Goal: Information Seeking & Learning: Find specific page/section

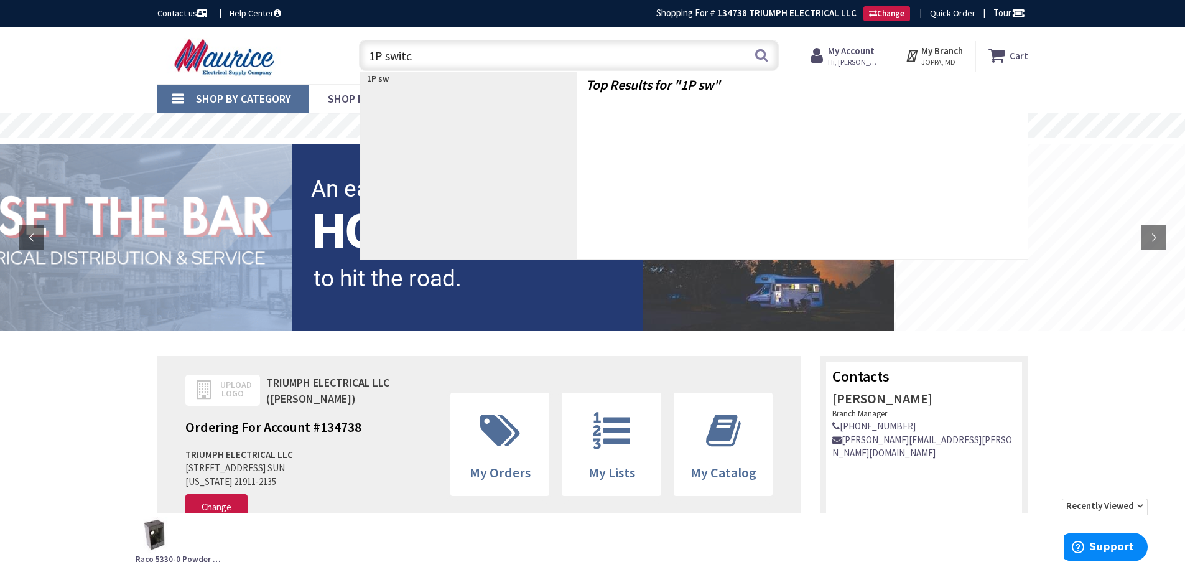
type input "1P switch"
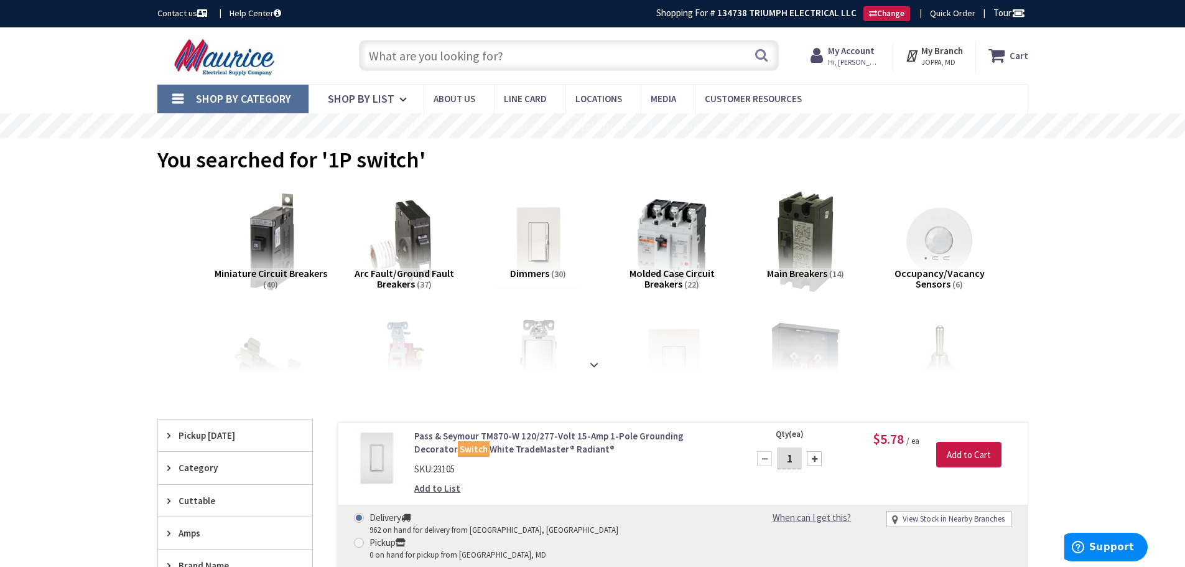
click at [399, 58] on input "text" at bounding box center [569, 55] width 420 height 31
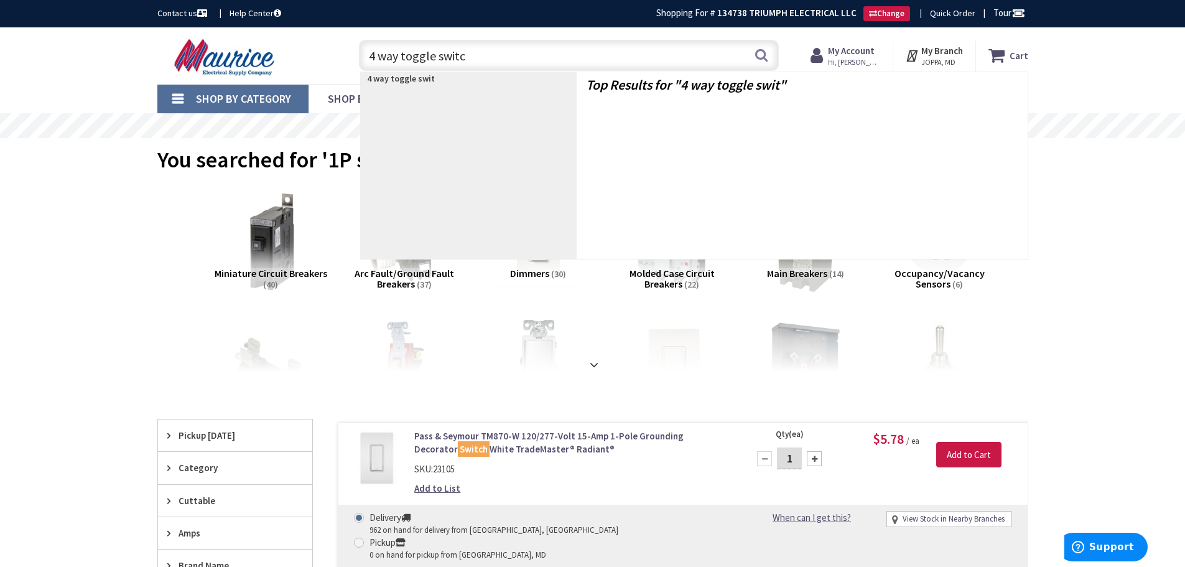
type input "4 way toggle switch"
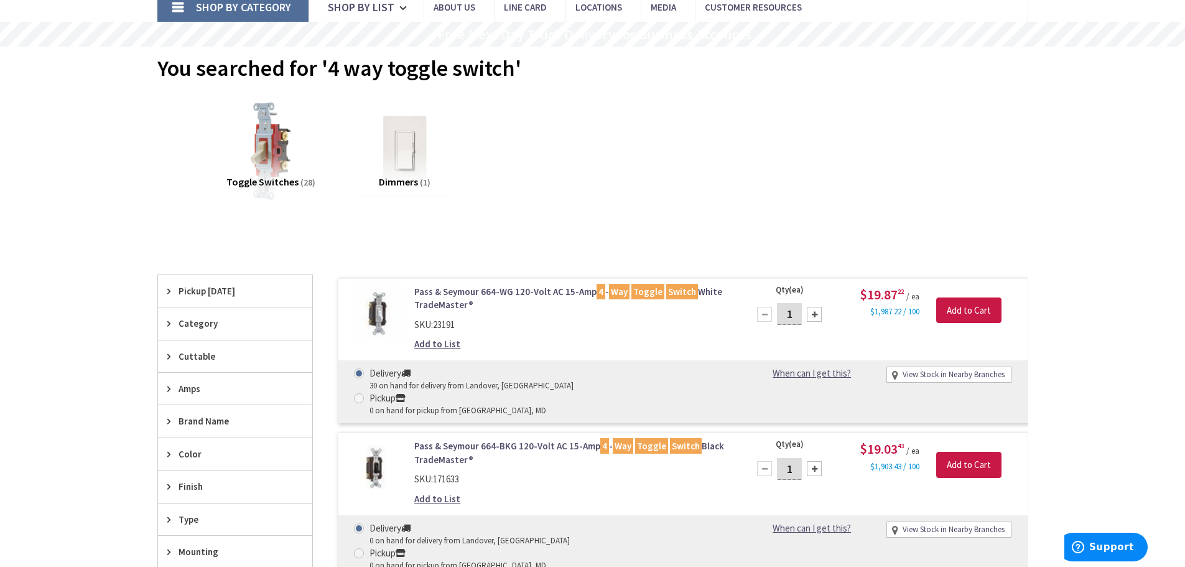
scroll to position [249, 0]
